Goal: Check status: Check status

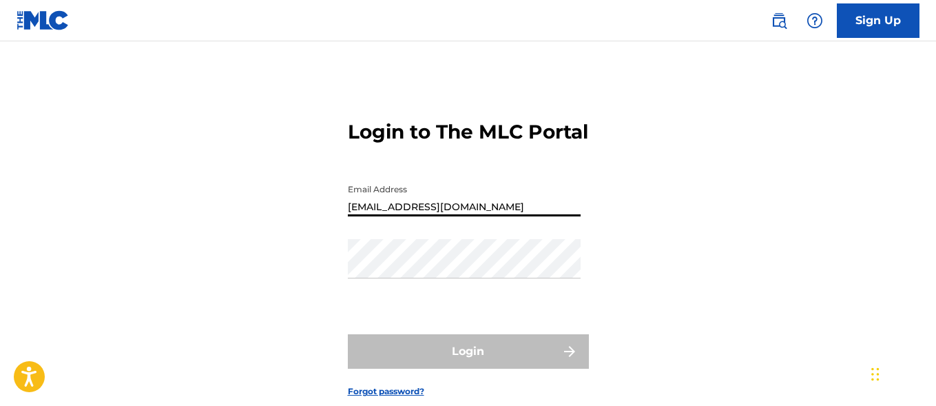
type input "[EMAIL_ADDRESS][DOMAIN_NAME]"
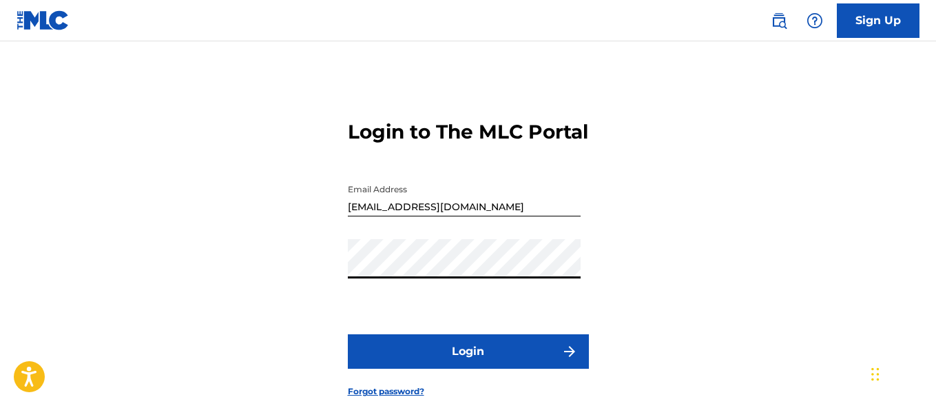
click at [468, 369] on button "Login" at bounding box center [468, 351] width 241 height 34
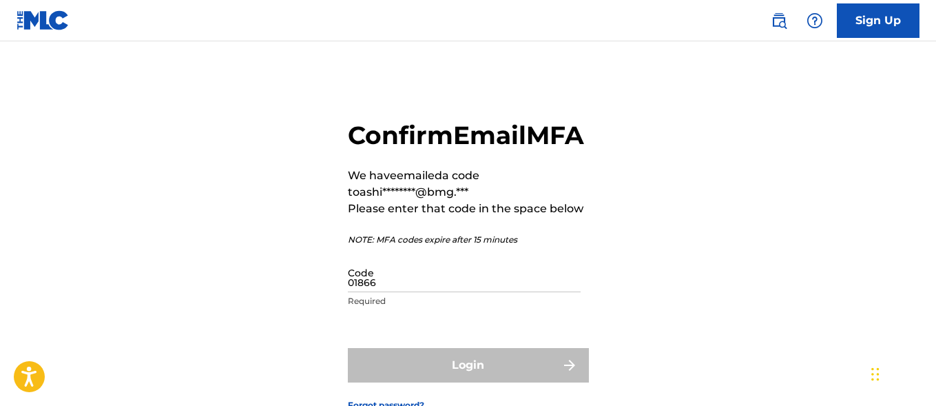
type input "018662"
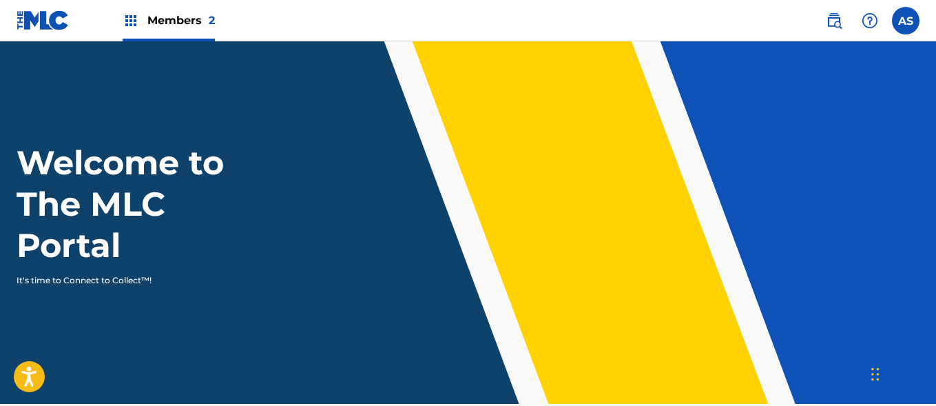
click at [131, 21] on img at bounding box center [131, 20] width 17 height 17
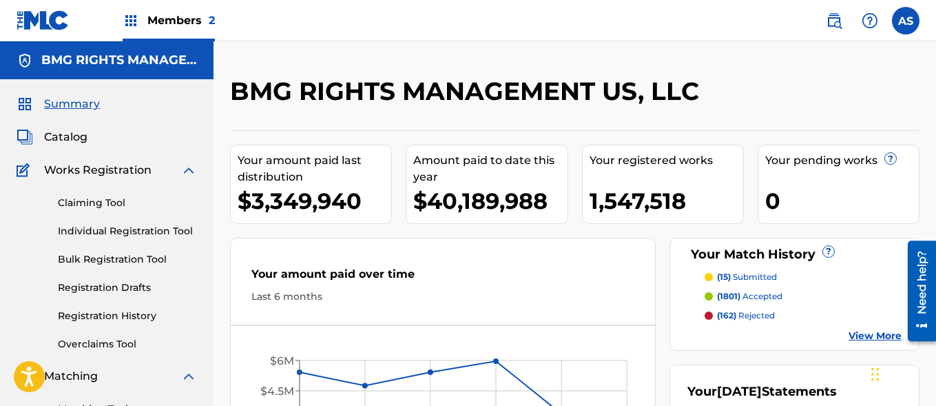
scroll to position [299, 0]
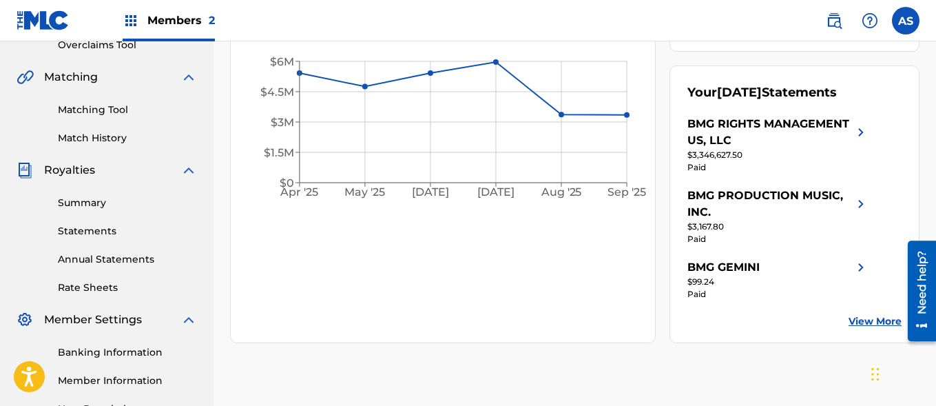
click at [127, 203] on link "Summary" at bounding box center [127, 203] width 139 height 14
